Goal: Navigation & Orientation: Find specific page/section

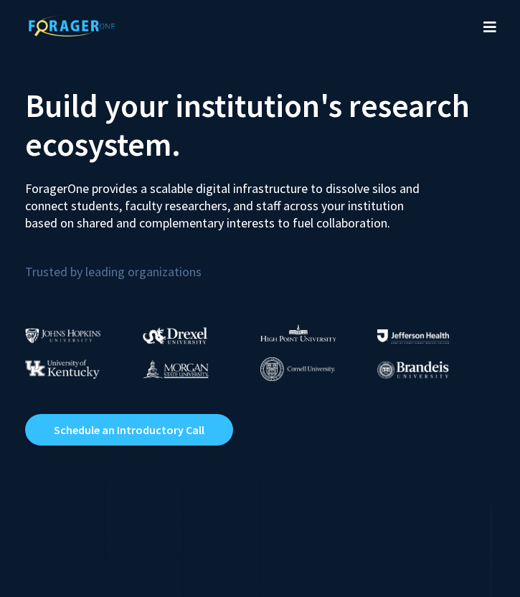
click at [485, 24] on icon "Toggle navigation" at bounding box center [489, 27] width 13 height 14
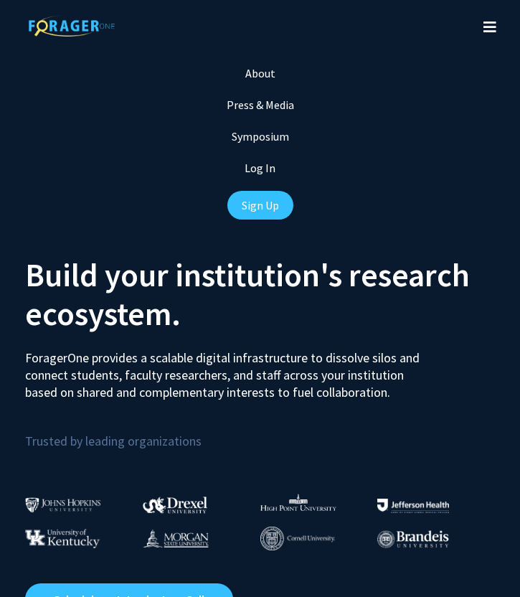
click at [258, 179] on div "Log In" at bounding box center [260, 168] width 520 height 32
click at [258, 168] on link "Log In" at bounding box center [260, 168] width 31 height 14
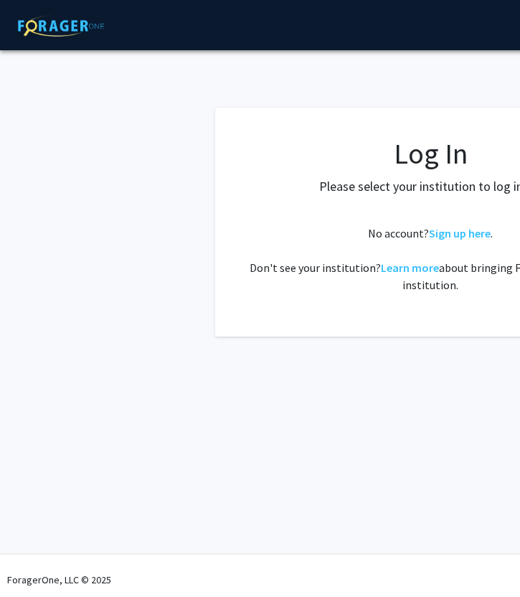
select select
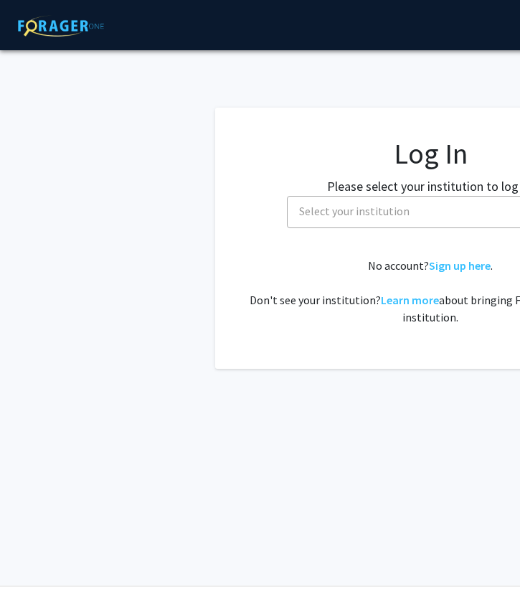
scroll to position [0, 50]
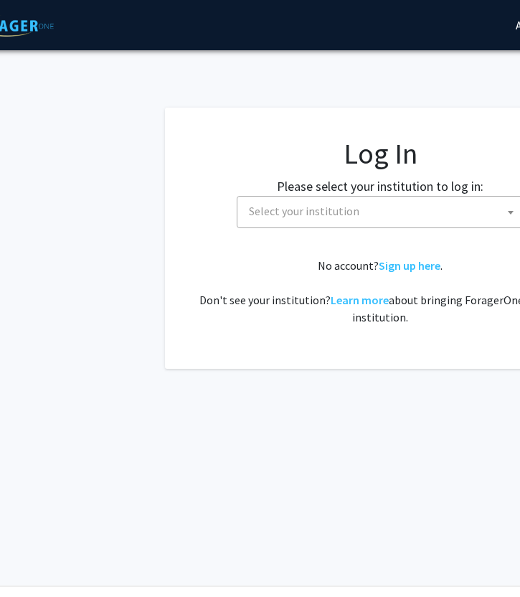
click at [372, 212] on span "Select your institution" at bounding box center [383, 211] width 280 height 29
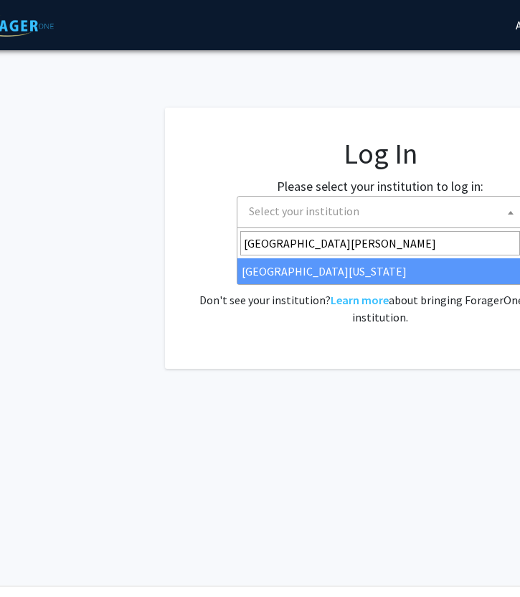
type input "[GEOGRAPHIC_DATA][PERSON_NAME]"
select select "31"
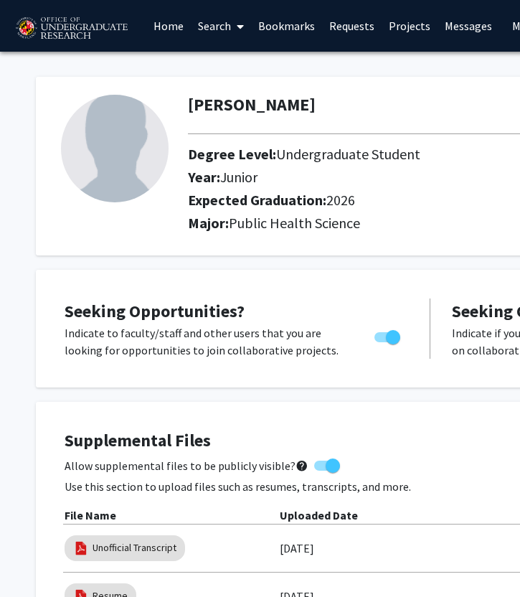
click at [293, 34] on link "Bookmarks" at bounding box center [286, 26] width 71 height 50
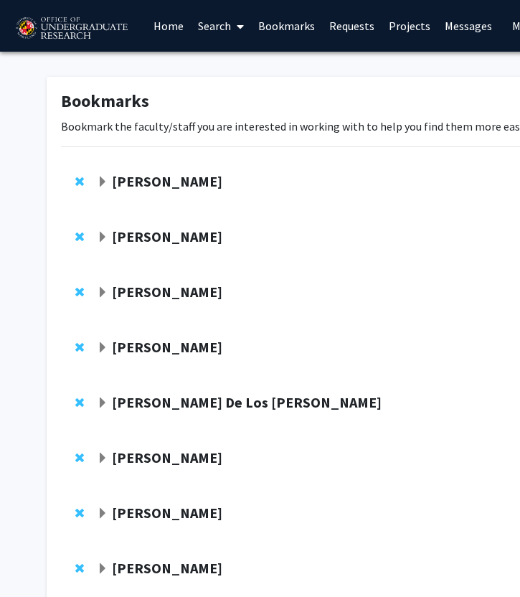
scroll to position [314, 0]
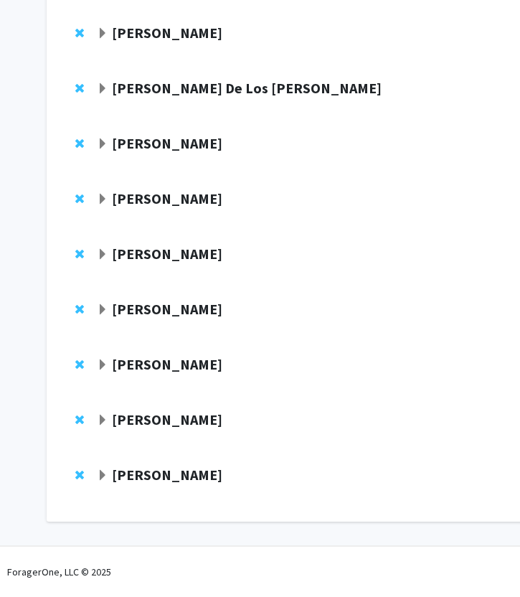
click at [102, 142] on span "Expand Joseph Dien Bookmark" at bounding box center [102, 143] width 11 height 11
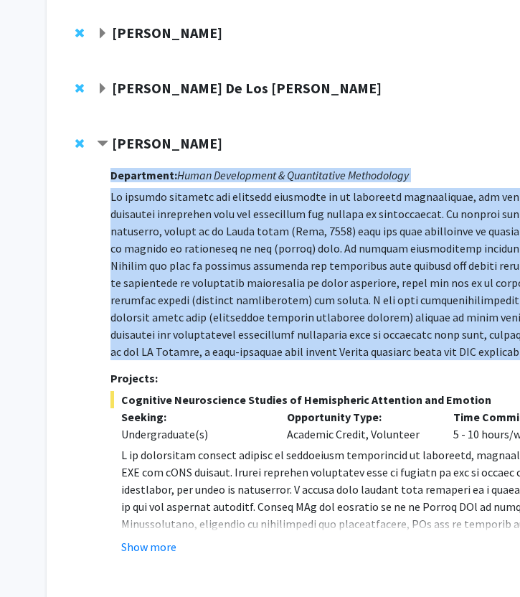
drag, startPoint x: 108, startPoint y: 197, endPoint x: 367, endPoint y: 349, distance: 300.0
click at [367, 349] on div "Joseph Dien Compose Request Department: Human Development & Quantitative Method…" at bounding box center [441, 358] width 689 height 447
copy div "Department: Human Development & Quantitative Methodology My primary research an…"
click at [367, 349] on p at bounding box center [447, 274] width 675 height 172
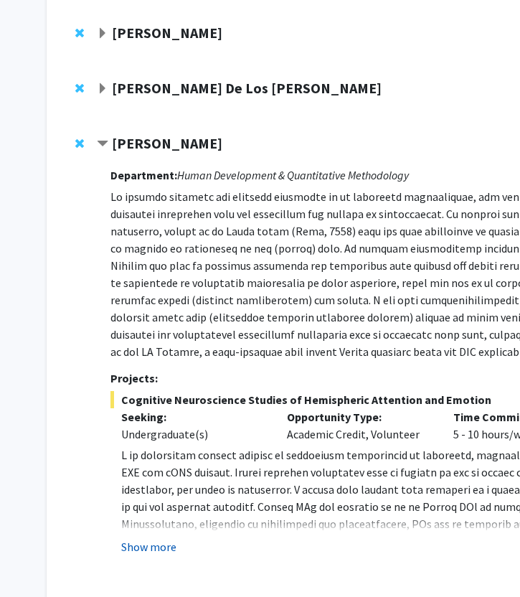
click at [148, 544] on button "Show more" at bounding box center [148, 546] width 55 height 17
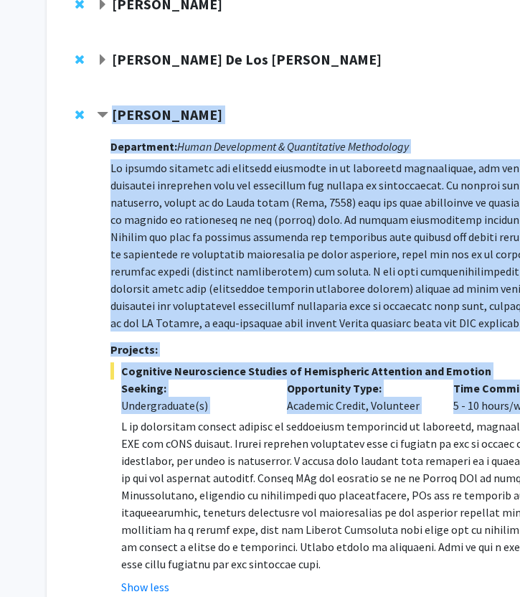
scroll to position [368, 0]
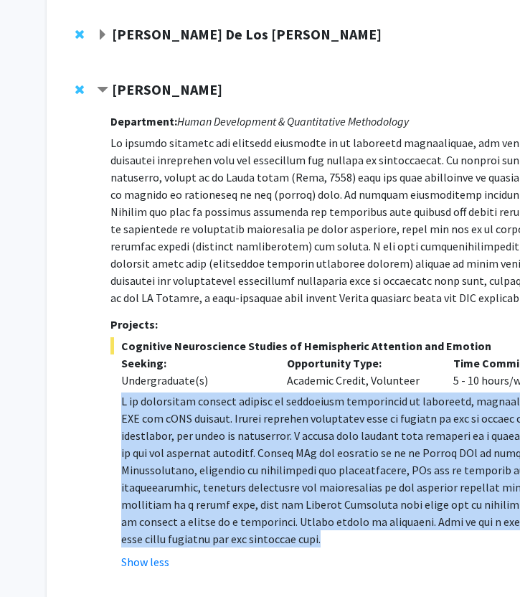
drag, startPoint x: 114, startPoint y: 450, endPoint x: 214, endPoint y: 544, distance: 137.5
click at [214, 544] on fg-read-more "Show less" at bounding box center [447, 481] width 675 height 178
copy p "I am conducting ongoing studies of individual differences in attention, hemisph…"
